Goal: Check status

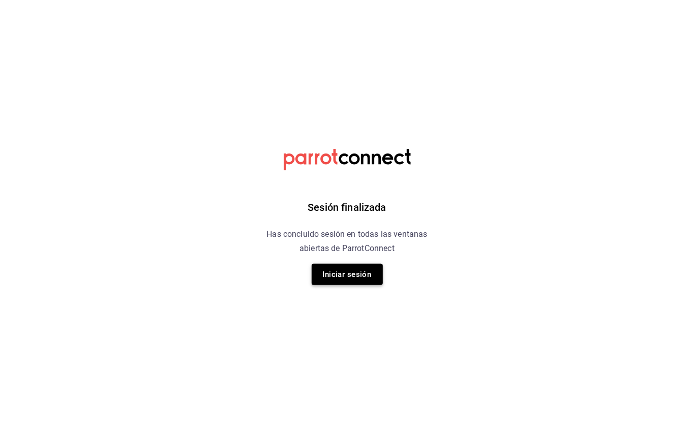
click at [363, 273] on button "Iniciar sesión" at bounding box center [347, 274] width 71 height 21
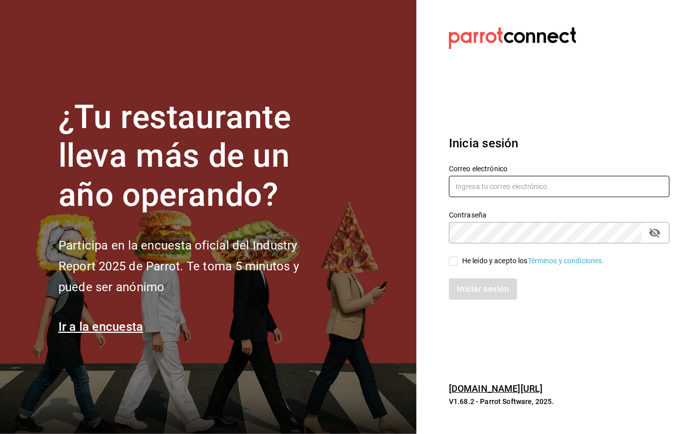
type input "[EMAIL_ADDRESS][DOMAIN_NAME]"
click at [456, 266] on div "Iniciar sesión" at bounding box center [553, 283] width 233 height 34
click at [455, 261] on input "He leído y acepto los Términos y condiciones." at bounding box center [453, 261] width 9 height 9
checkbox input "true"
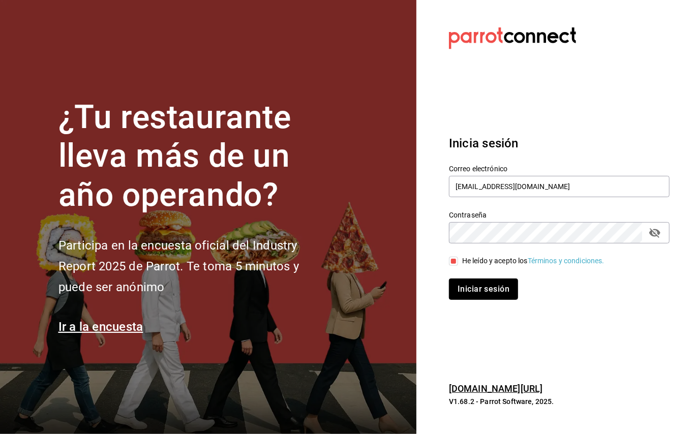
click at [481, 293] on button "Iniciar sesión" at bounding box center [483, 289] width 69 height 21
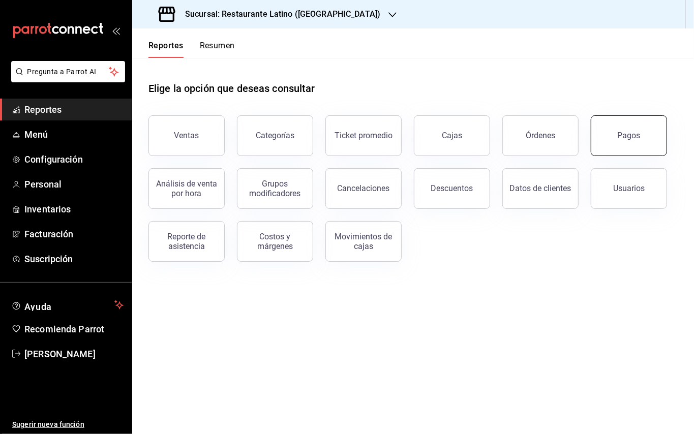
click at [639, 141] on button "Pagos" at bounding box center [629, 135] width 76 height 41
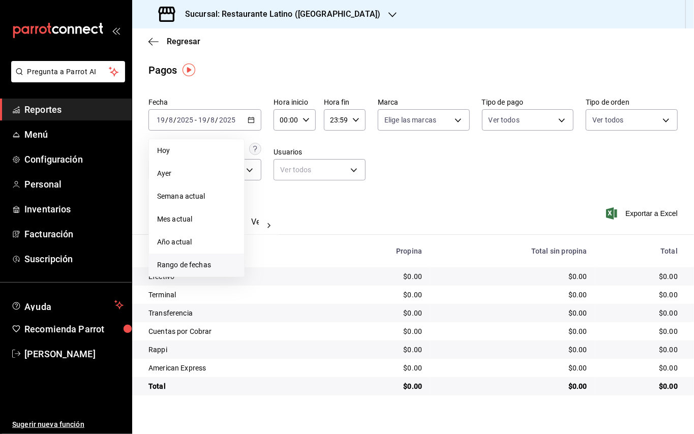
click at [195, 260] on span "Rango de fechas" at bounding box center [196, 265] width 79 height 11
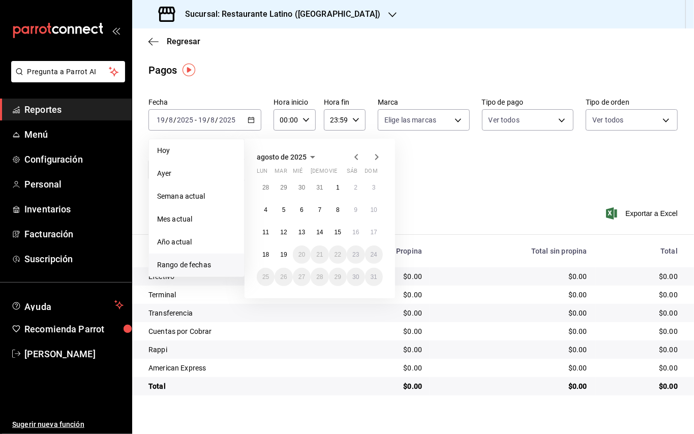
click at [194, 165] on li "Ayer" at bounding box center [196, 173] width 95 height 23
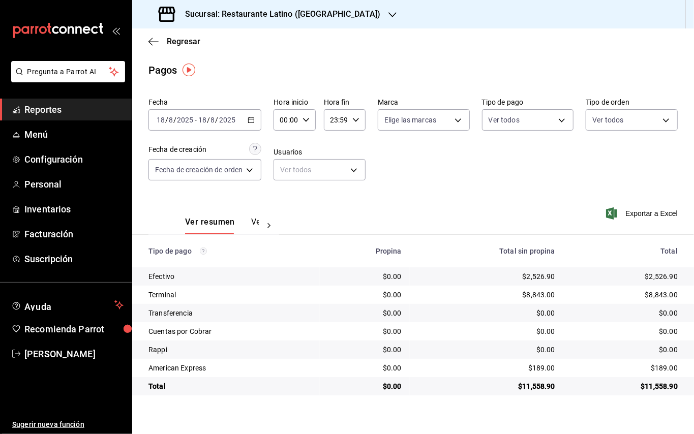
click at [279, 9] on h3 "Sucursal: Restaurante Latino ([GEOGRAPHIC_DATA])" at bounding box center [278, 14] width 203 height 12
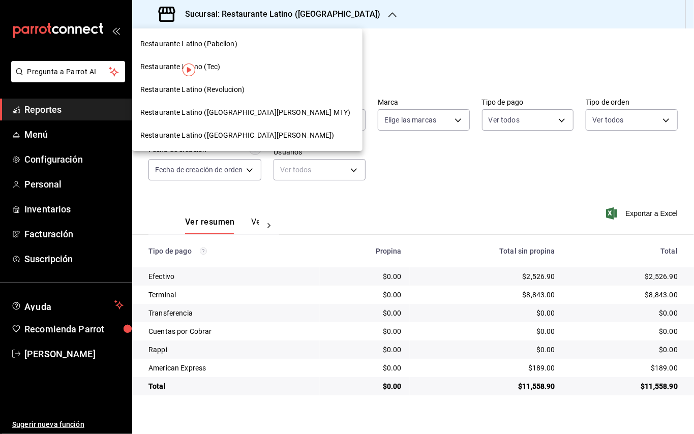
click at [255, 106] on div "Restaurante Latino ([GEOGRAPHIC_DATA][PERSON_NAME] MTY)" at bounding box center [247, 112] width 230 height 23
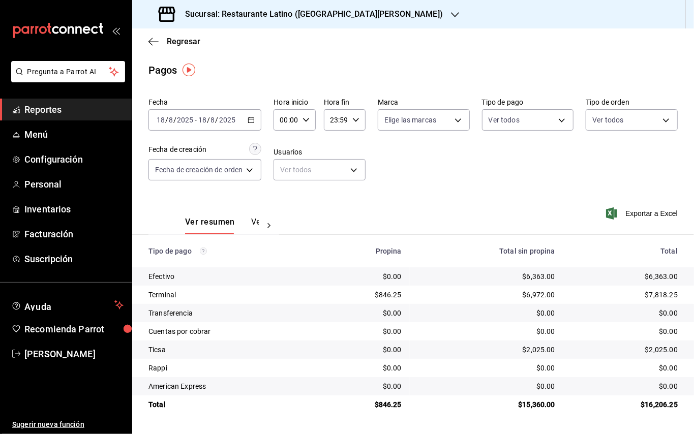
click at [252, 11] on h3 "Sucursal: Restaurante Latino ([GEOGRAPHIC_DATA][PERSON_NAME])" at bounding box center [310, 14] width 266 height 12
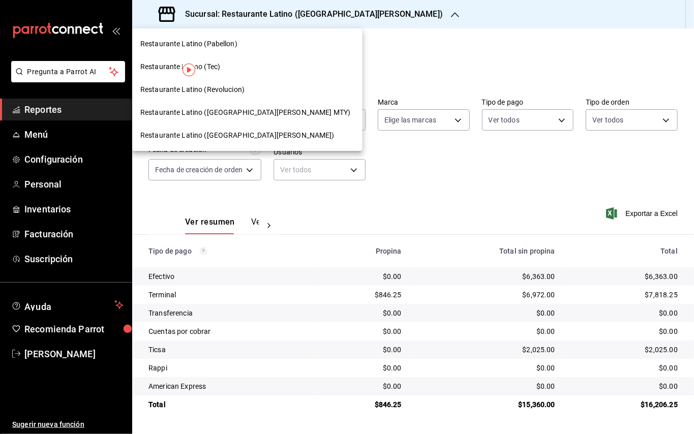
click at [214, 90] on span "Restaurante Latino (Revolucion)" at bounding box center [192, 89] width 104 height 11
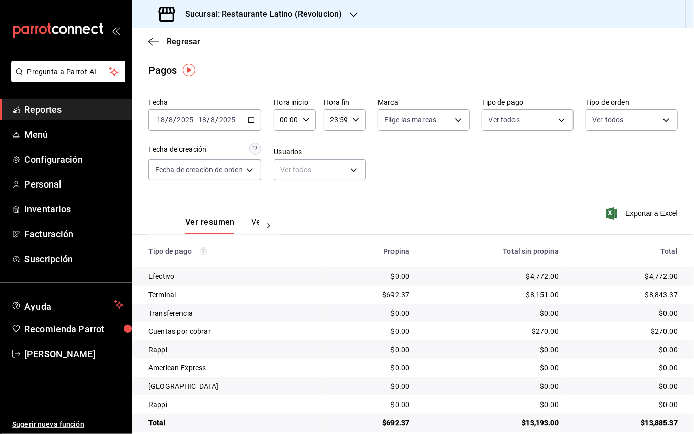
click at [350, 12] on icon "button" at bounding box center [354, 15] width 8 height 8
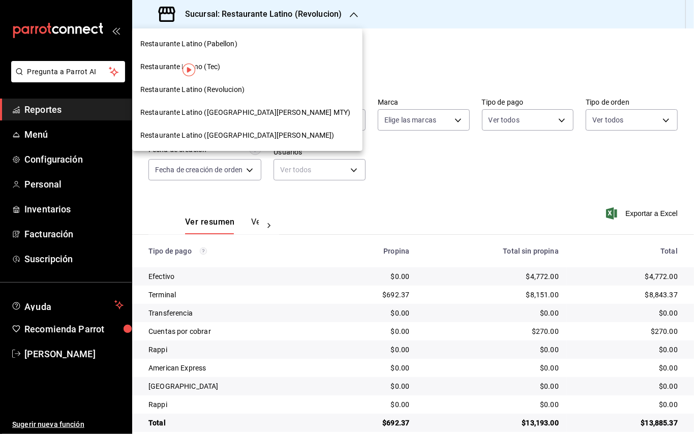
click at [218, 42] on span "Restaurante Latino (Pabellon)" at bounding box center [188, 44] width 97 height 11
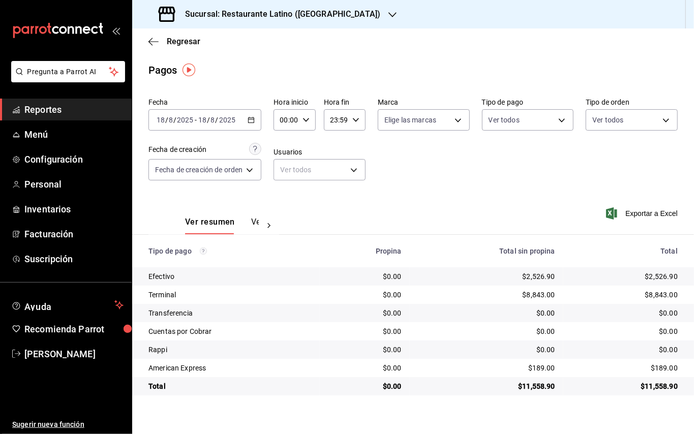
click at [266, 21] on div "Sucursal: Restaurante Latino ([GEOGRAPHIC_DATA])" at bounding box center [270, 14] width 260 height 28
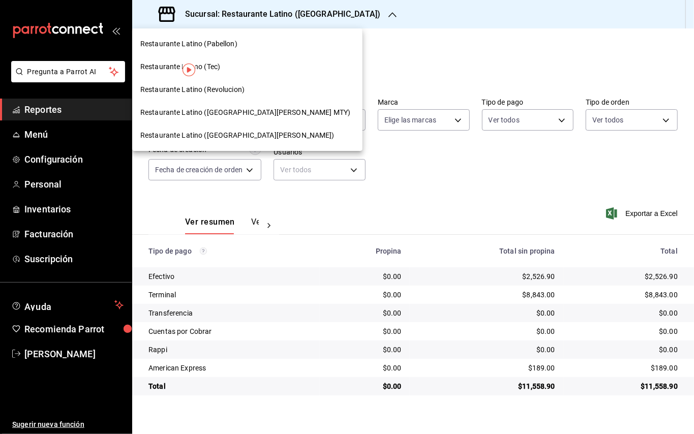
click at [247, 135] on div "Restaurante Latino ([GEOGRAPHIC_DATA][PERSON_NAME])" at bounding box center [247, 135] width 214 height 11
